Goal: Task Accomplishment & Management: Use online tool/utility

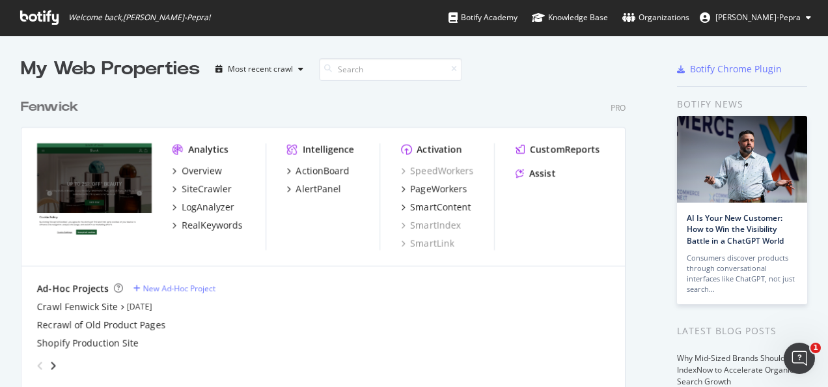
click at [206, 161] on div "Analytics Overview SiteCrawler LogAnalyzer RealKeywords" at bounding box center [218, 196] width 93 height 107
click at [210, 168] on div "Overview" at bounding box center [202, 170] width 40 height 13
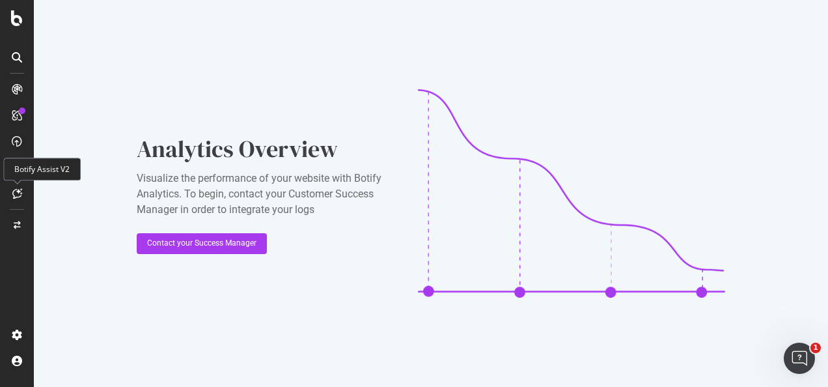
click at [13, 197] on icon at bounding box center [17, 193] width 10 height 10
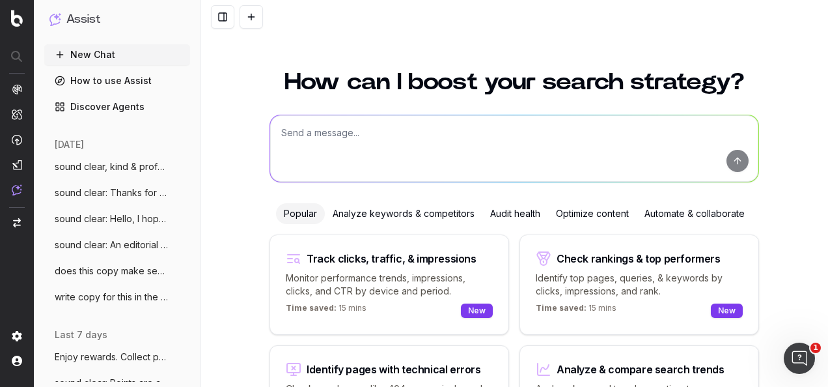
scroll to position [107, 0]
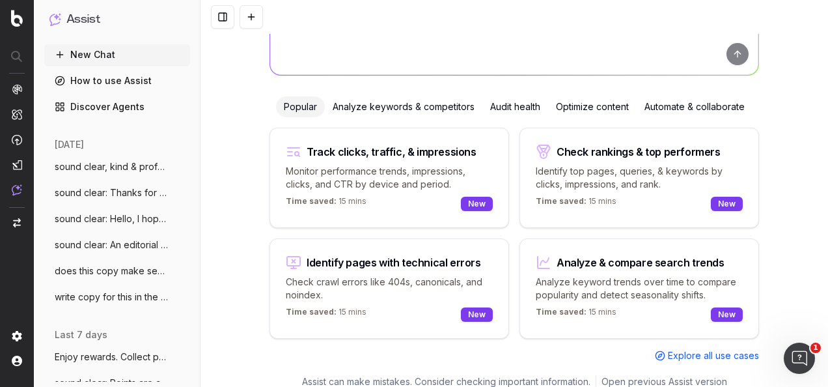
click at [581, 107] on div "Optimize content" at bounding box center [592, 106] width 89 height 21
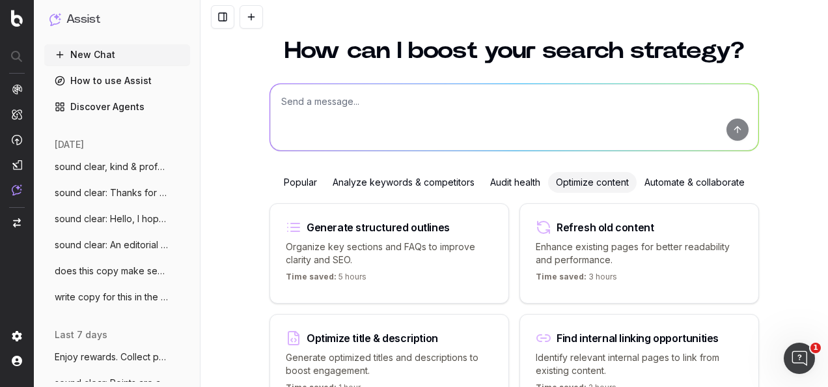
scroll to position [0, 0]
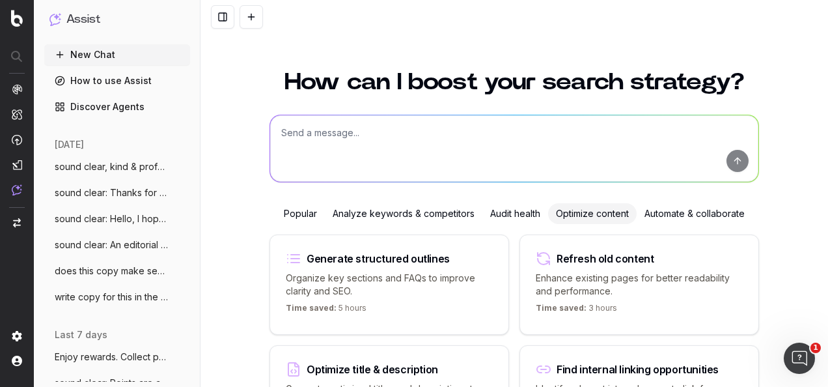
click at [520, 147] on textarea at bounding box center [514, 148] width 488 height 66
type textarea "W"
paste textarea "Sounds great should we have the QR code on to Ps appointments bra fits etc?"
type textarea "what does this sentence mean? Sounds great should we have the QR code on to Ps …"
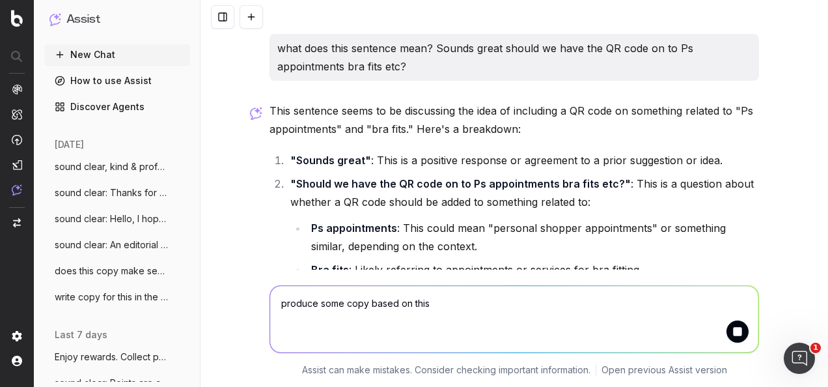
type textarea "produce some copy based on this"
click at [742, 335] on button "submit" at bounding box center [737, 331] width 22 height 22
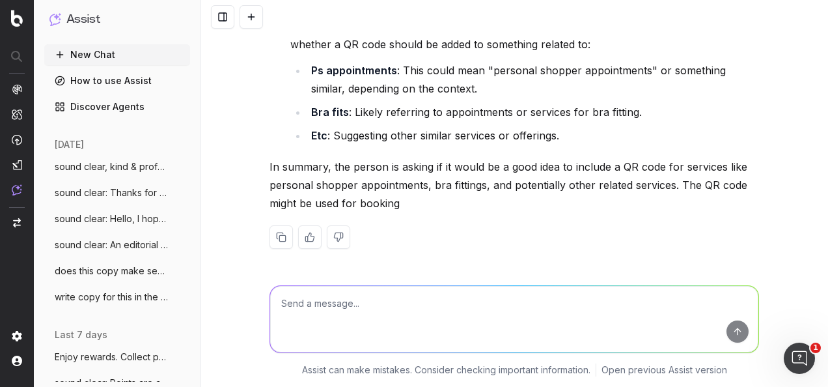
click at [523, 324] on textarea at bounding box center [514, 319] width 488 height 66
type textarea "suggest some QR code copy to add"
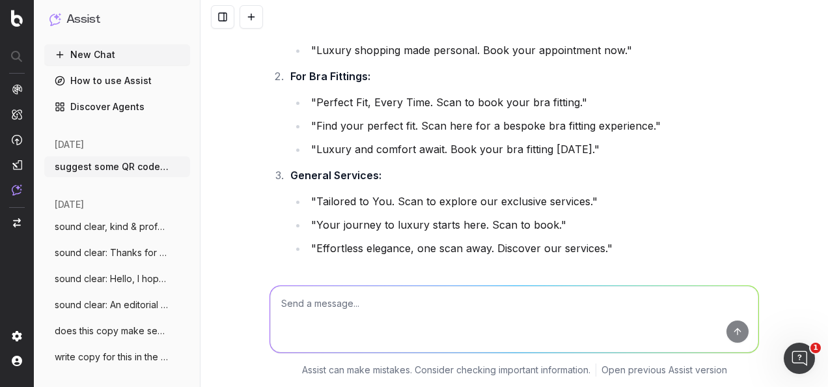
scroll to position [545, 0]
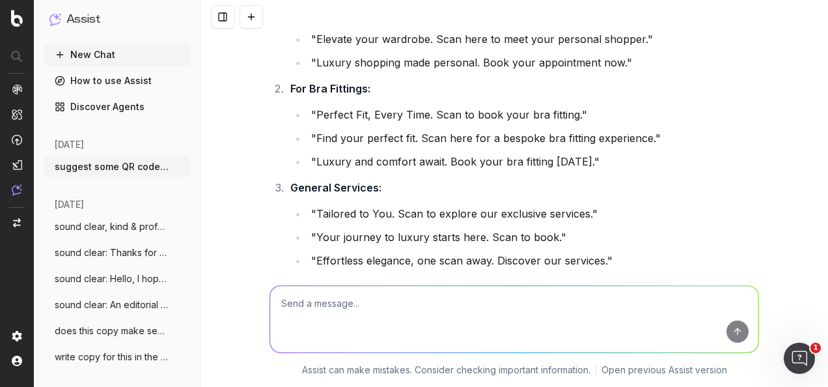
click at [406, 113] on li ""Perfect Fit, Every Time. Scan to book your bra fitting."" at bounding box center [533, 114] width 452 height 18
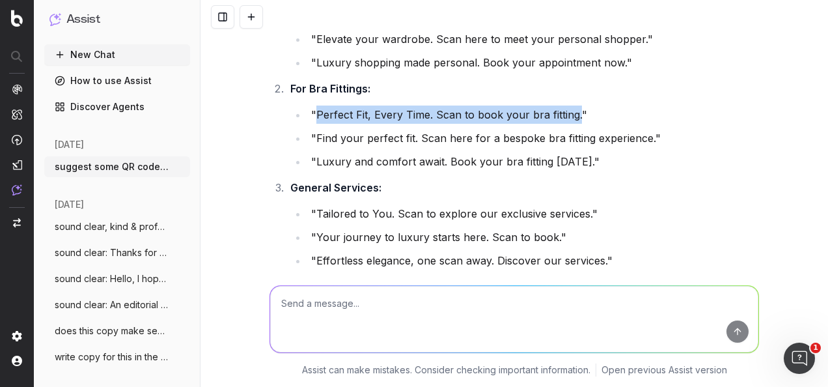
drag, startPoint x: 571, startPoint y: 115, endPoint x: 314, endPoint y: 109, distance: 257.2
click at [314, 109] on li ""Perfect Fit, Every Time. Scan to book your bra fitting."" at bounding box center [533, 114] width 452 height 18
copy li "Perfect Fit, Every Time. Scan to book your bra fitting."
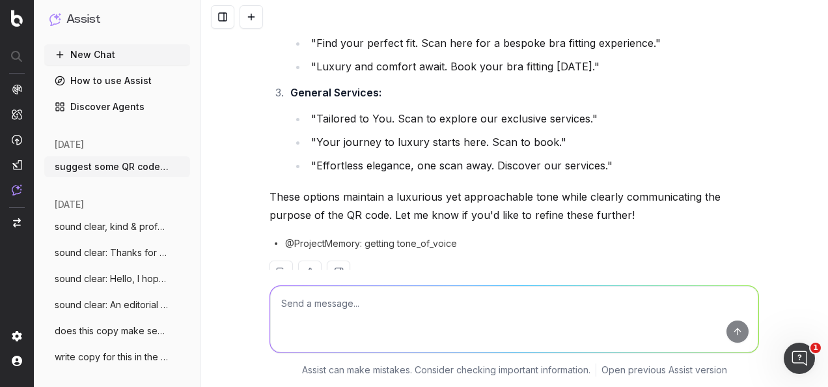
scroll to position [611, 0]
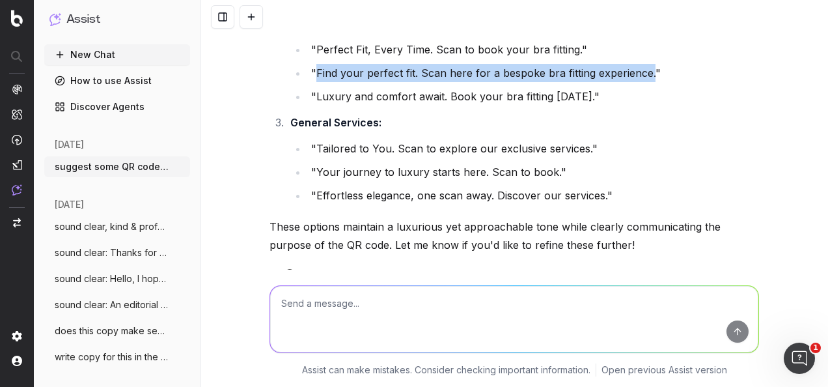
drag, startPoint x: 643, startPoint y: 73, endPoint x: 313, endPoint y: 74, distance: 330.0
click at [313, 74] on li ""Find your perfect fit. Scan here for a bespoke bra fitting experience."" at bounding box center [533, 73] width 452 height 18
copy li "Find your perfect fit. Scan here for a bespoke bra fitting experience."
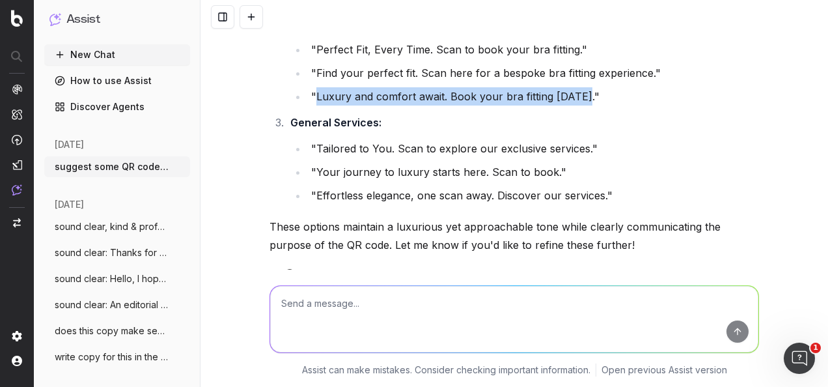
drag, startPoint x: 575, startPoint y: 96, endPoint x: 310, endPoint y: 92, distance: 264.9
click at [310, 92] on li ""Luxury and comfort await. Book your bra fitting today."" at bounding box center [533, 96] width 452 height 18
copy li "Luxury and comfort await. Book your bra fitting today."
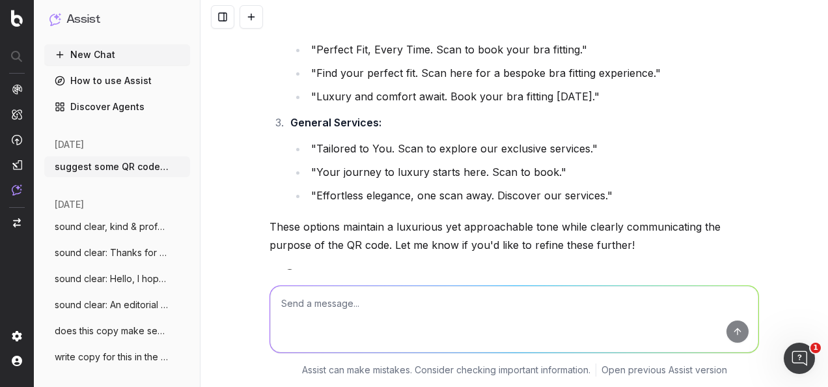
click at [349, 314] on textarea at bounding box center [514, 319] width 488 height 66
paste textarea "Update the following quote to speak to the annoucement of the extension of the …"
type textarea "Update the following quote to speak to the annoucement of the extension of the …"
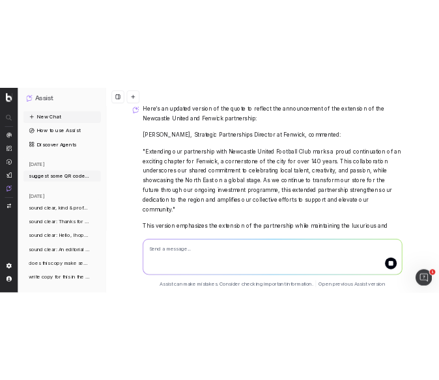
scroll to position [1212, 0]
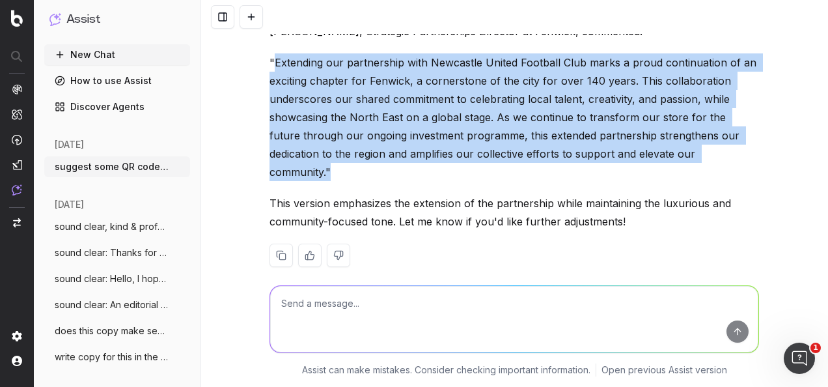
drag, startPoint x: 694, startPoint y: 156, endPoint x: 267, endPoint y: 68, distance: 436.1
click at [269, 68] on p ""Extending our partnership with Newcastle United Football Club marks a proud co…" at bounding box center [513, 117] width 489 height 128
copy p "Extending our partnership with Newcastle United Football Club marks a proud con…"
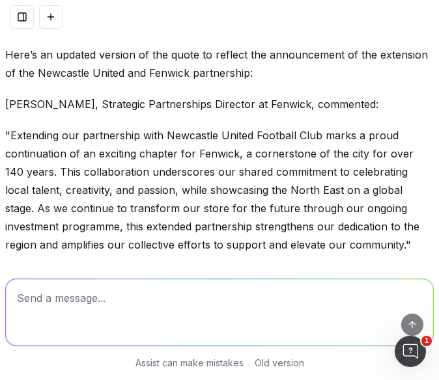
click at [236, 284] on textarea at bounding box center [219, 312] width 427 height 66
type textarea "w"
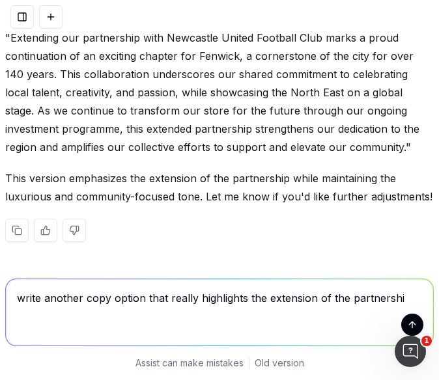
type textarea "write another copy option that really highlights the extension of the partnersh…"
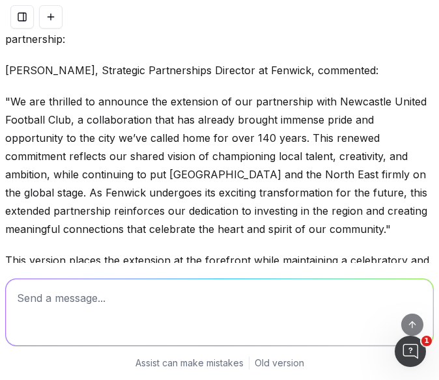
scroll to position [1580, 0]
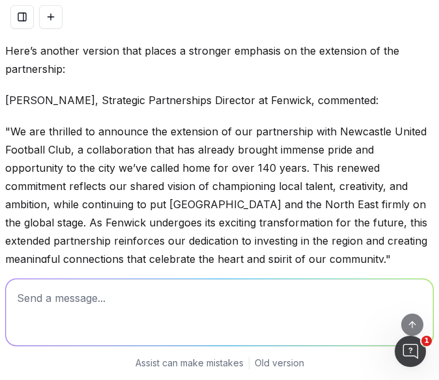
click at [116, 129] on div "Here’s another version that places a stronger emphasis on the extension of the …" at bounding box center [219, 208] width 428 height 333
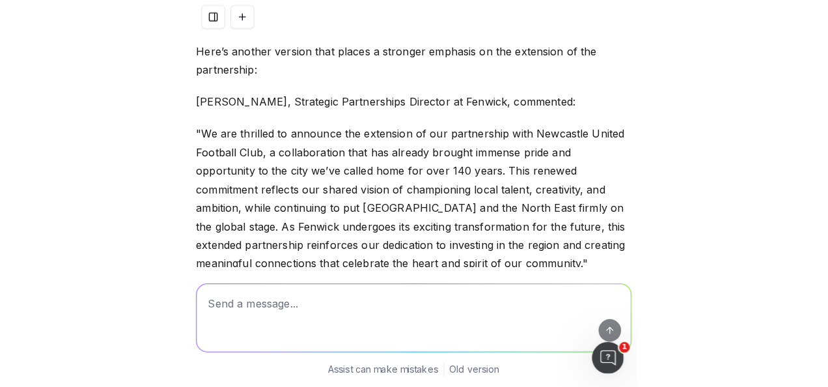
scroll to position [1645, 0]
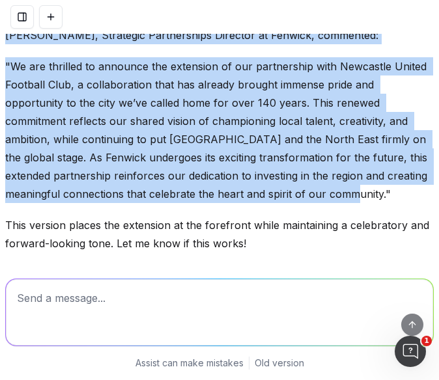
drag, startPoint x: 6, startPoint y: 52, endPoint x: 388, endPoint y: 206, distance: 412.0
click at [388, 206] on div "Here’s another version that places a stronger emphasis on the extension of the …" at bounding box center [219, 143] width 428 height 333
copy div "Leo Fenwick, Strategic Partnerships Director at Fenwick, commented: "We are thr…"
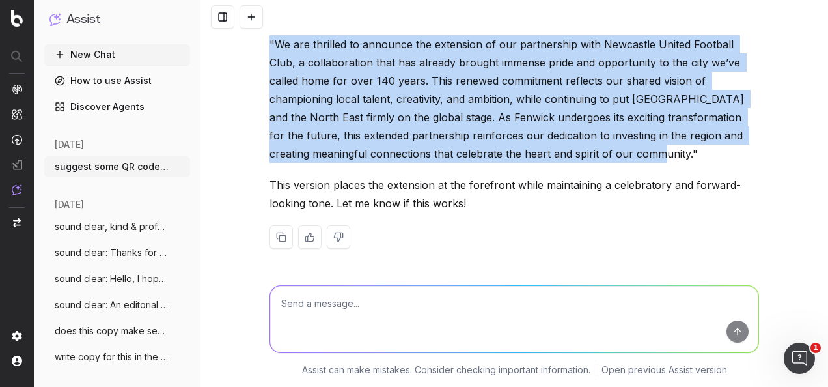
scroll to position [1558, 0]
